Goal: Task Accomplishment & Management: Use online tool/utility

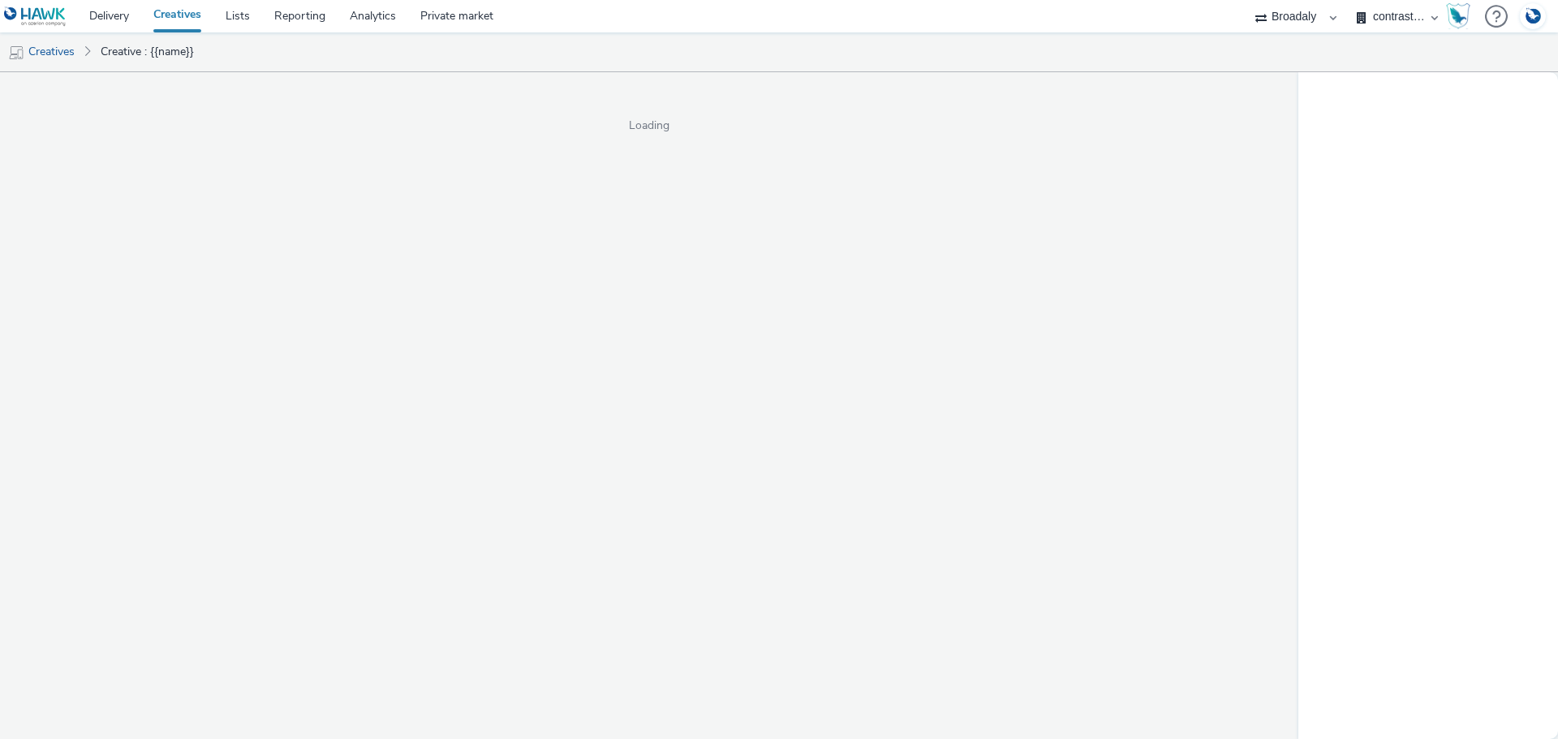
select select "2c2adb54-625a-45e4-8d54-55ad645251ae"
select select "aa2d3f22-8cd3-452c-915a-90da4c6ce460"
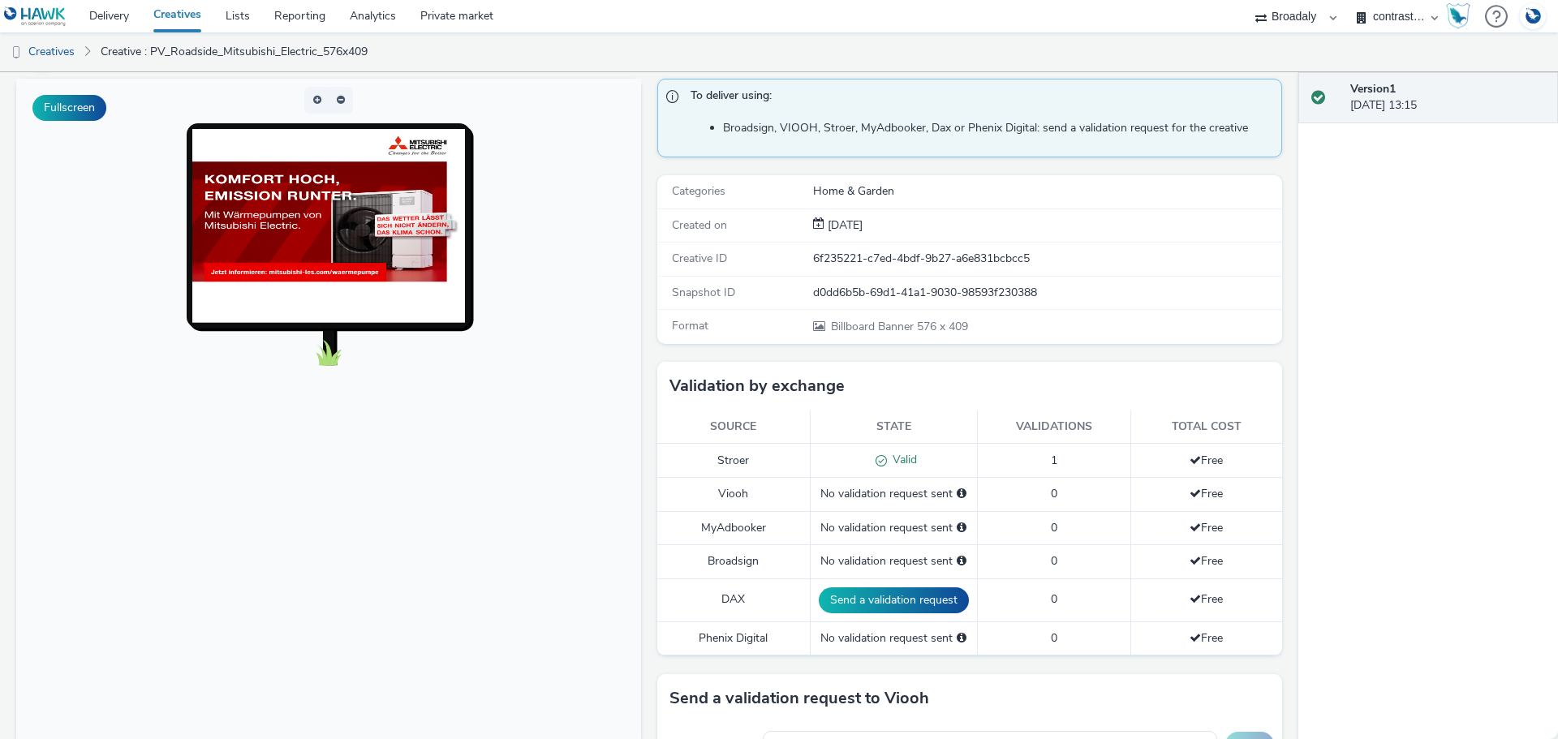
scroll to position [110, 0]
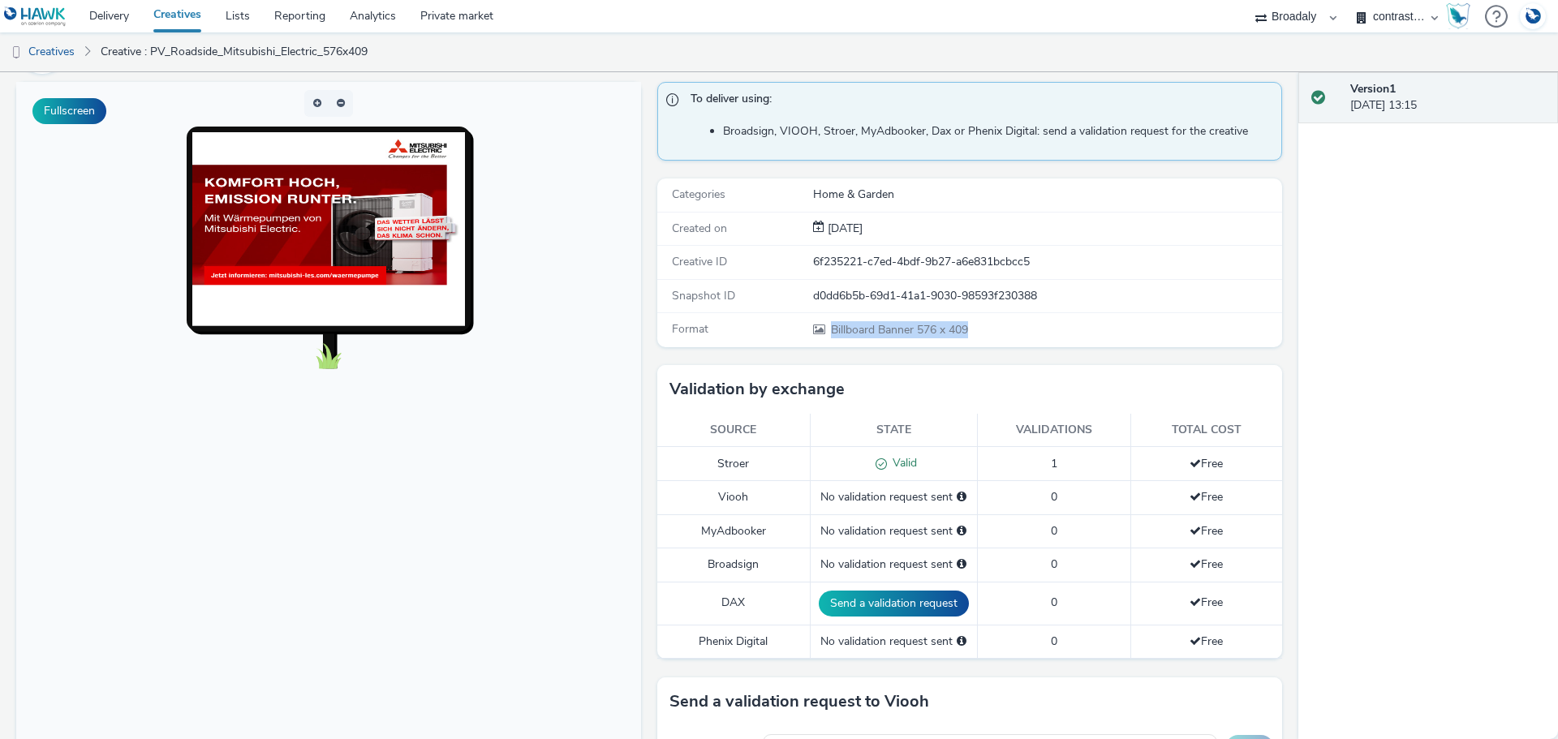
drag, startPoint x: 969, startPoint y: 326, endPoint x: 797, endPoint y: 332, distance: 172.2
click at [797, 332] on div "Format Billboard Banner 576 x 409" at bounding box center [969, 329] width 625 height 33
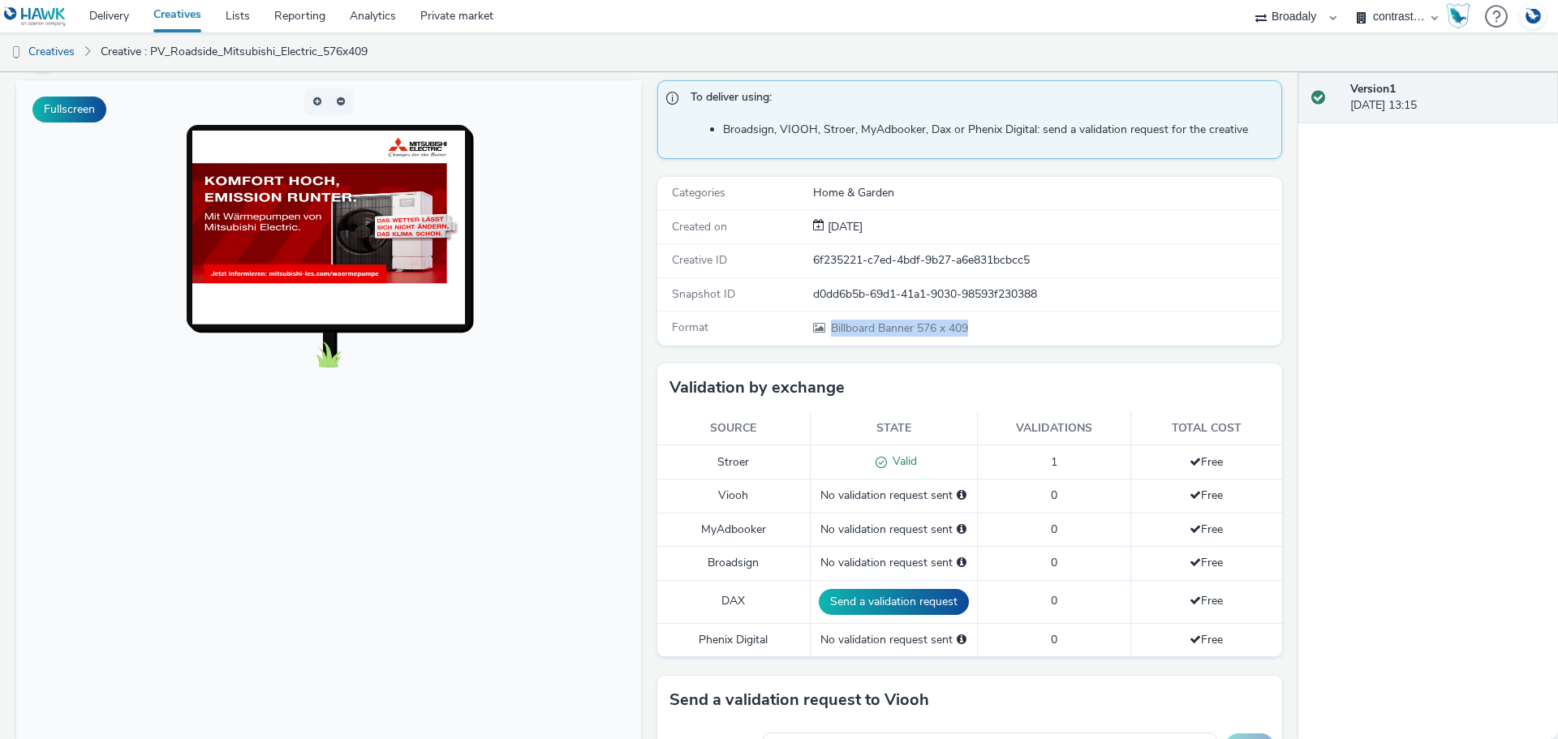
scroll to position [0, 0]
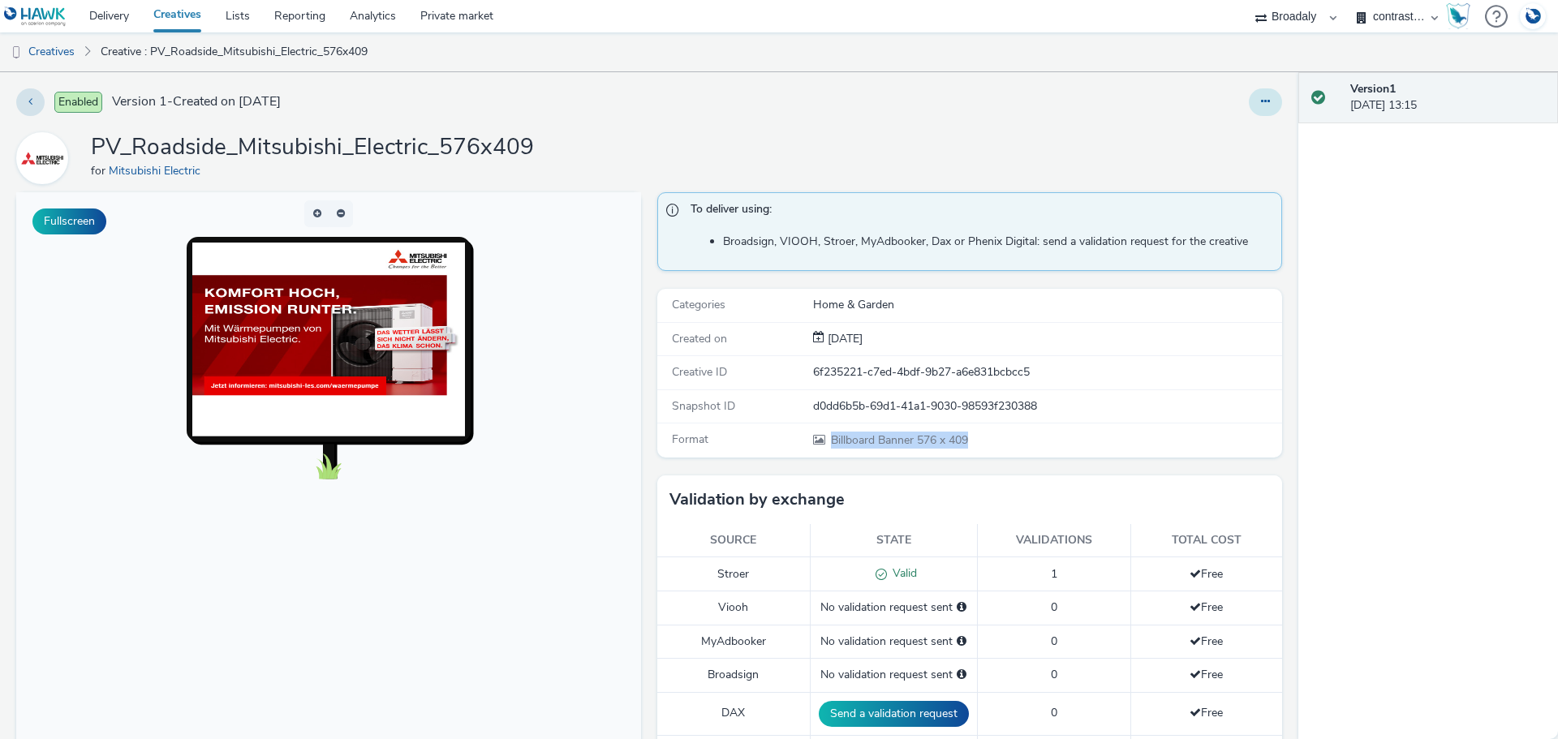
click at [1249, 102] on button at bounding box center [1265, 102] width 33 height 28
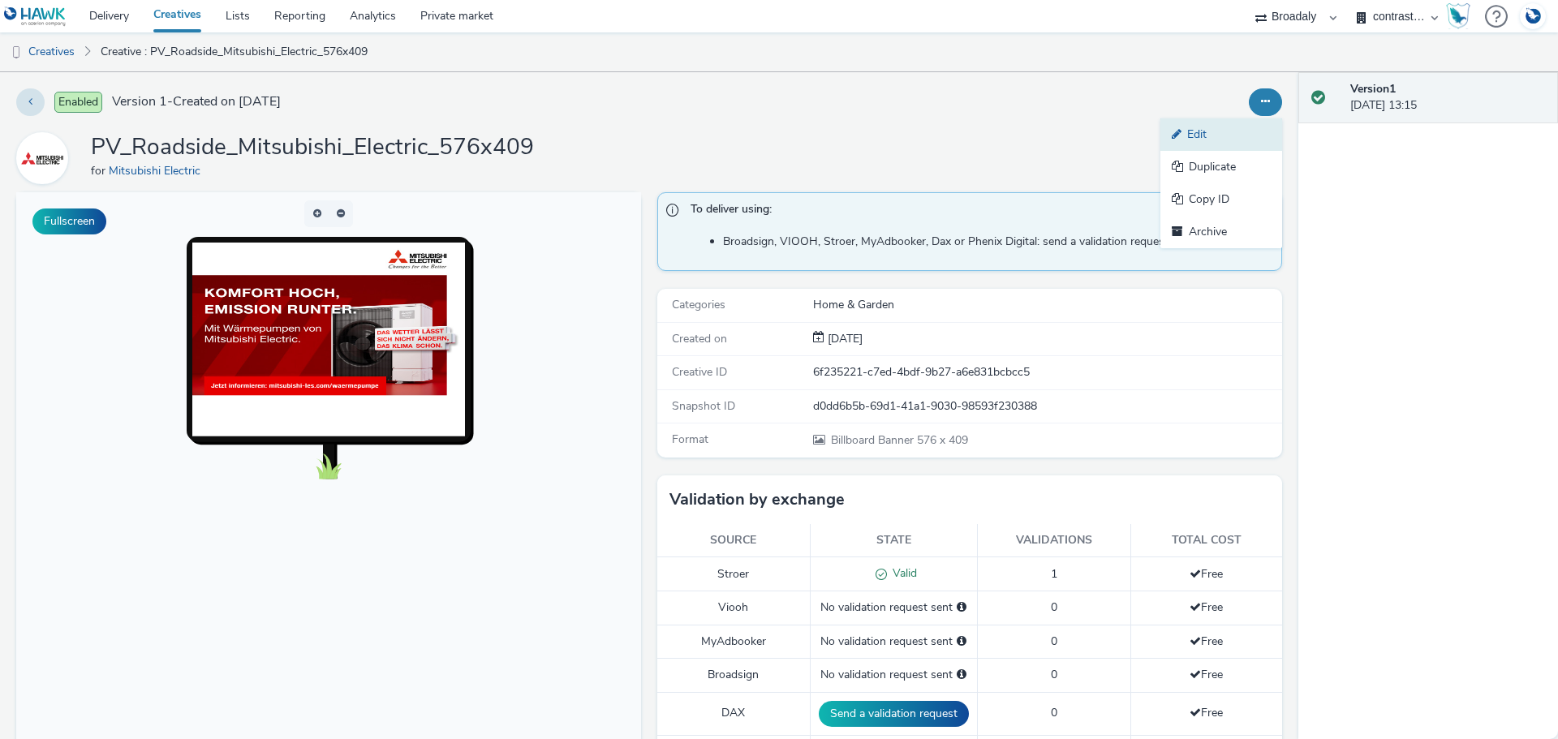
click at [1221, 137] on link "Edit" at bounding box center [1222, 134] width 122 height 32
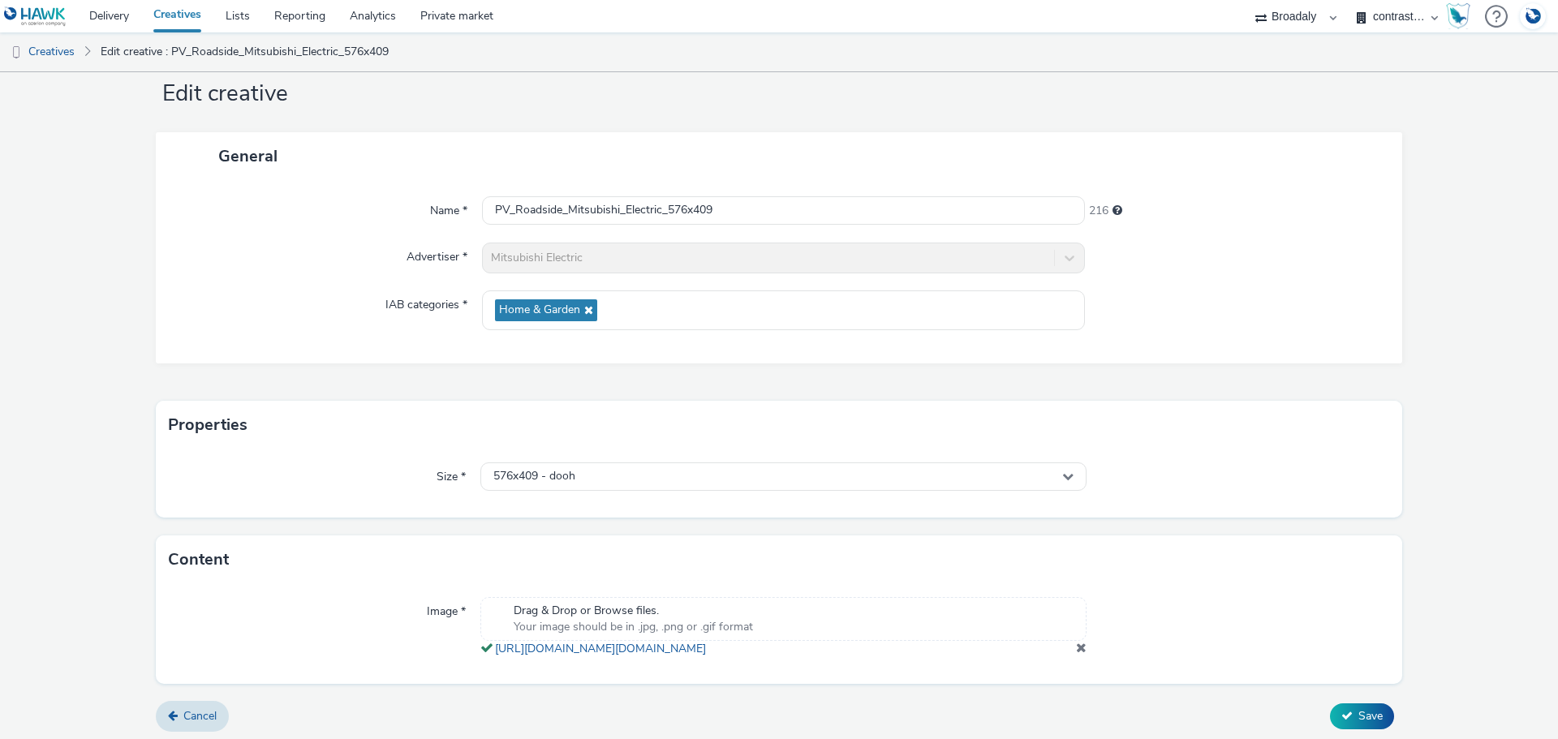
scroll to position [60, 0]
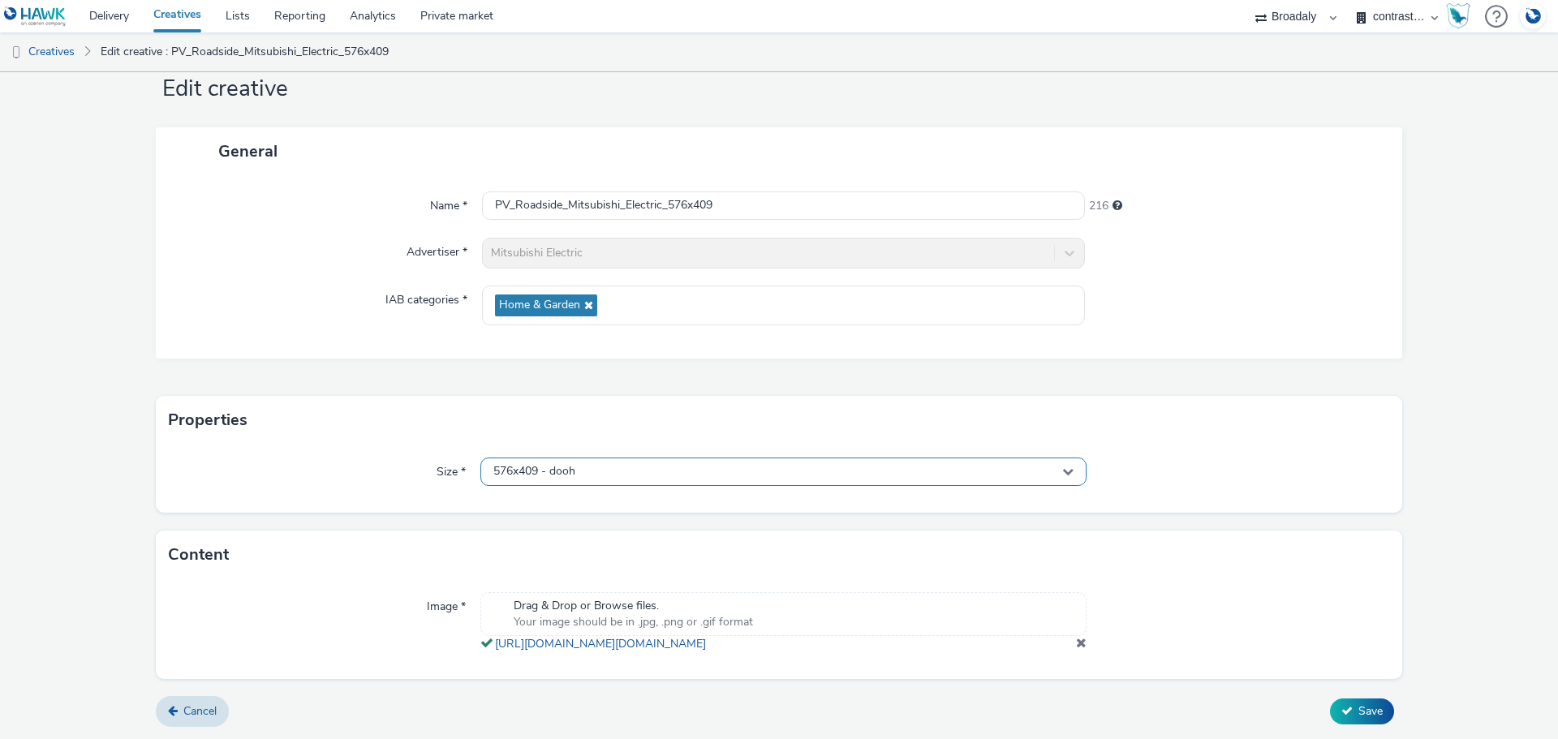
click at [1030, 458] on div "576x409 - dooh" at bounding box center [783, 472] width 606 height 28
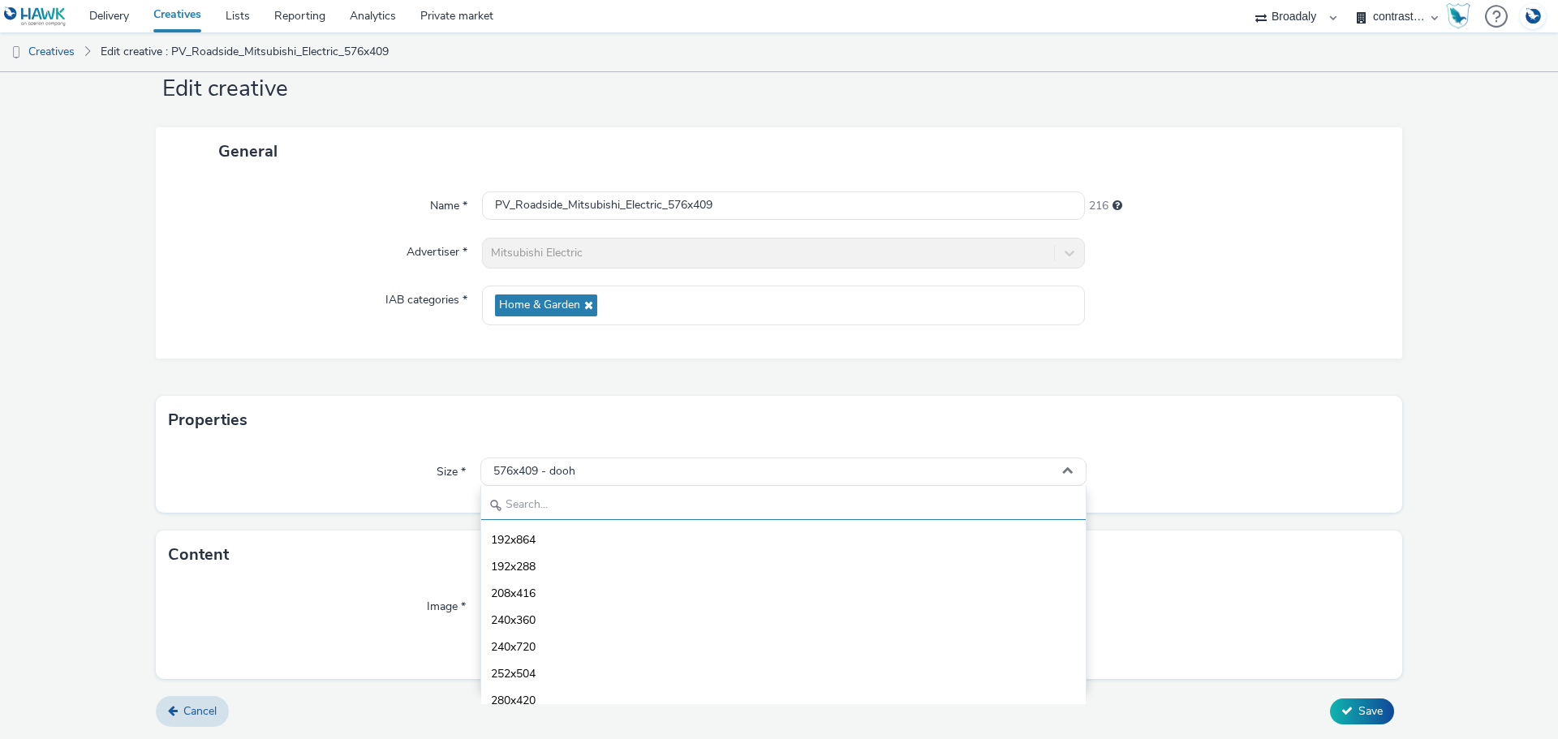
click at [940, 492] on input "text" at bounding box center [783, 506] width 605 height 28
type input "576"
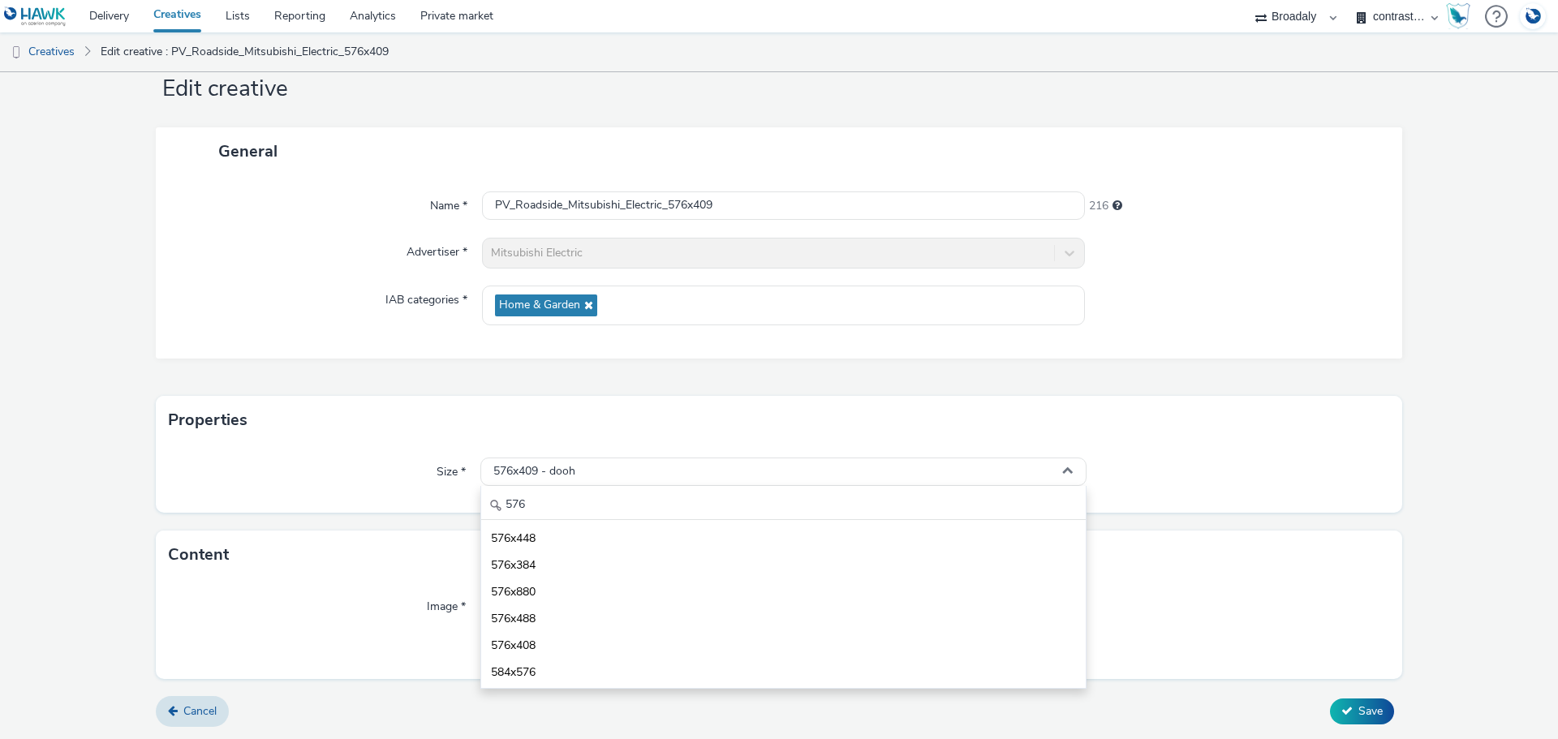
click at [1135, 351] on div "General Name * PV_Roadside_Mitsubishi_Electric_576x409 216 Advertiser * Mitsubi…" at bounding box center [779, 261] width 1247 height 269
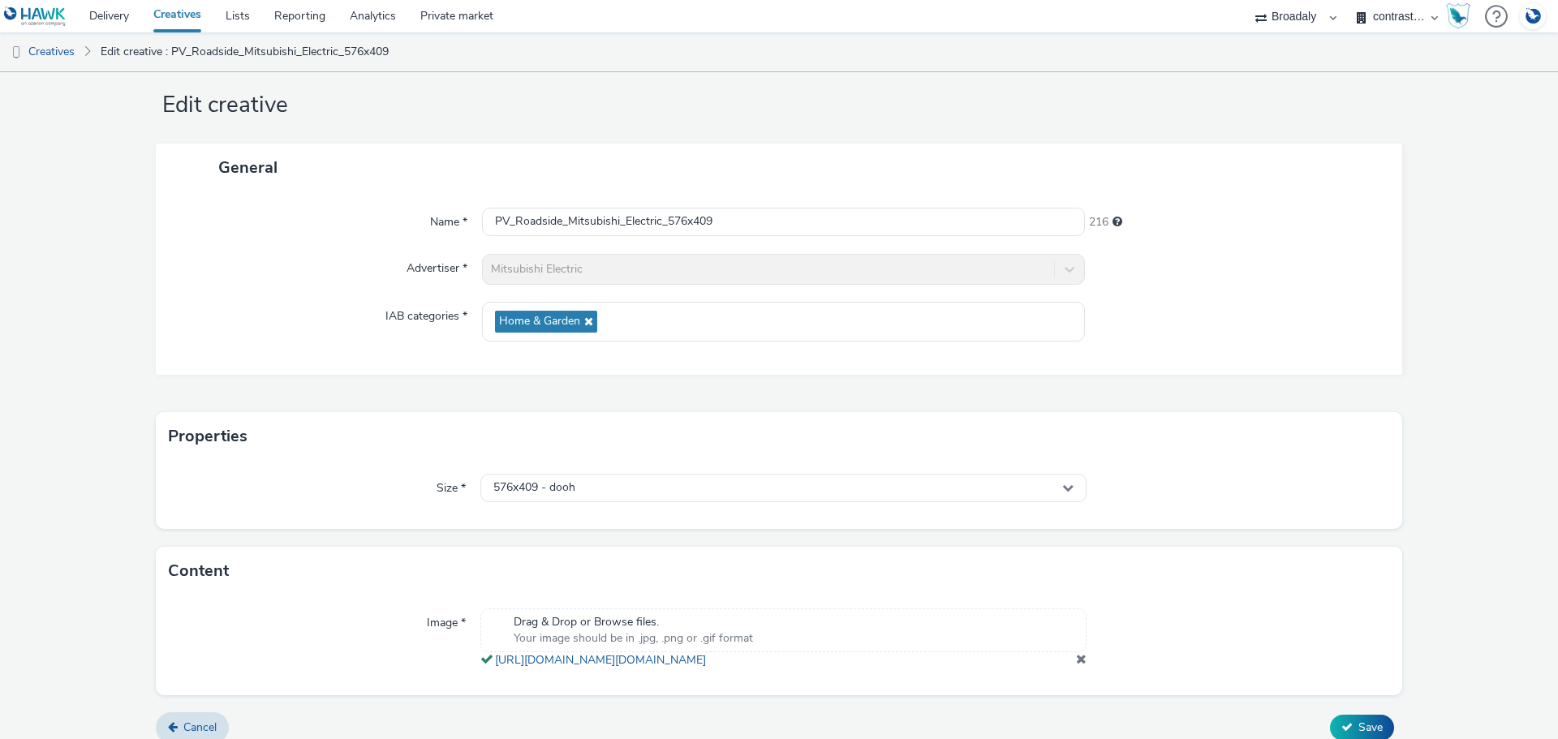
scroll to position [0, 0]
